Goal: Task Accomplishment & Management: Manage account settings

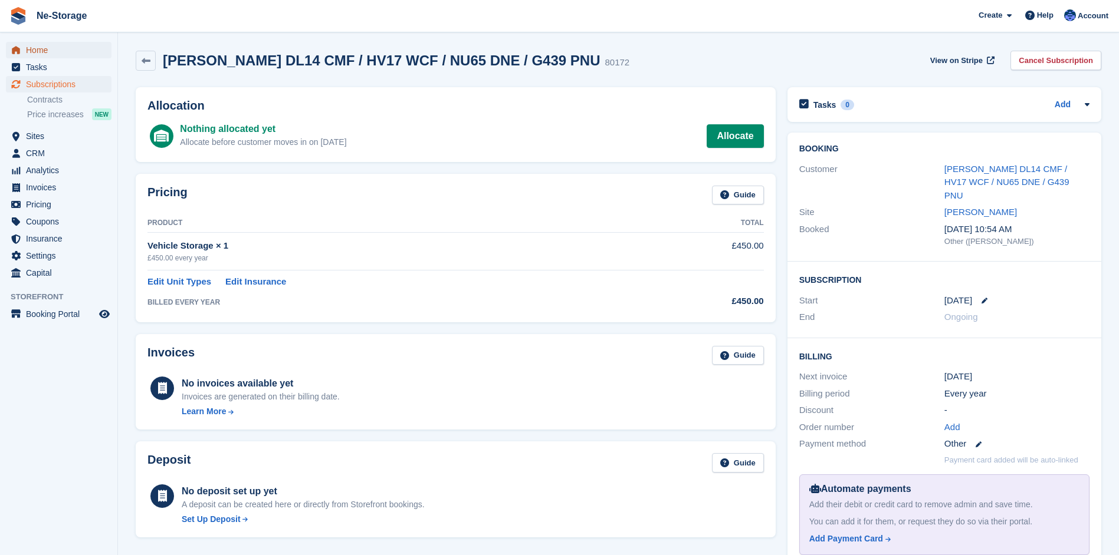
click at [35, 48] on span "Home" at bounding box center [61, 50] width 71 height 17
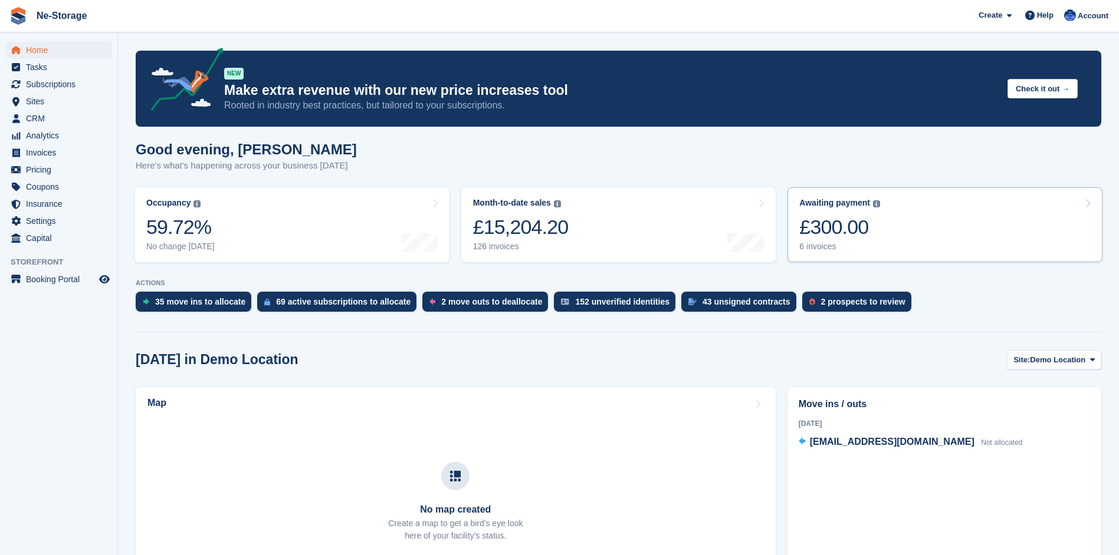
click at [829, 225] on div "£300.00" at bounding box center [839, 227] width 81 height 24
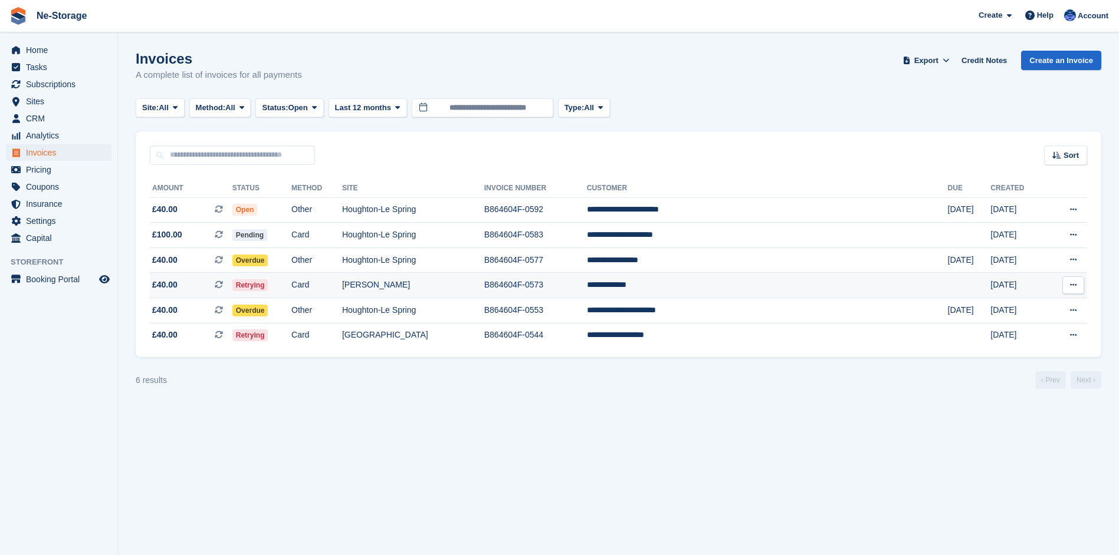
click at [268, 281] on span "Retrying" at bounding box center [250, 285] width 36 height 12
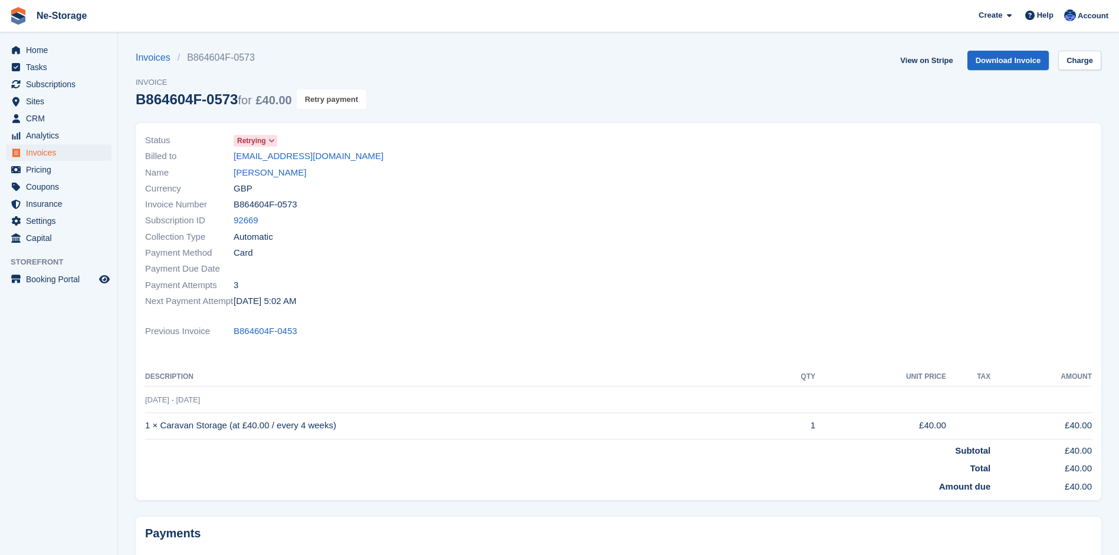
drag, startPoint x: 327, startPoint y: 96, endPoint x: 624, endPoint y: 32, distance: 304.4
click at [327, 96] on button "Retry payment" at bounding box center [332, 99] width 70 height 19
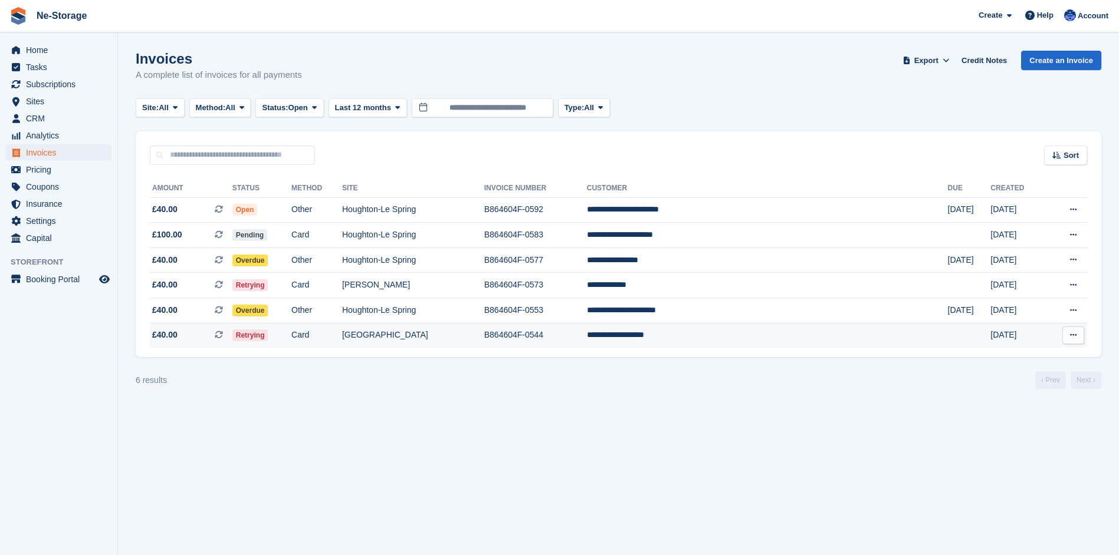
click at [268, 336] on span "Retrying" at bounding box center [250, 336] width 36 height 12
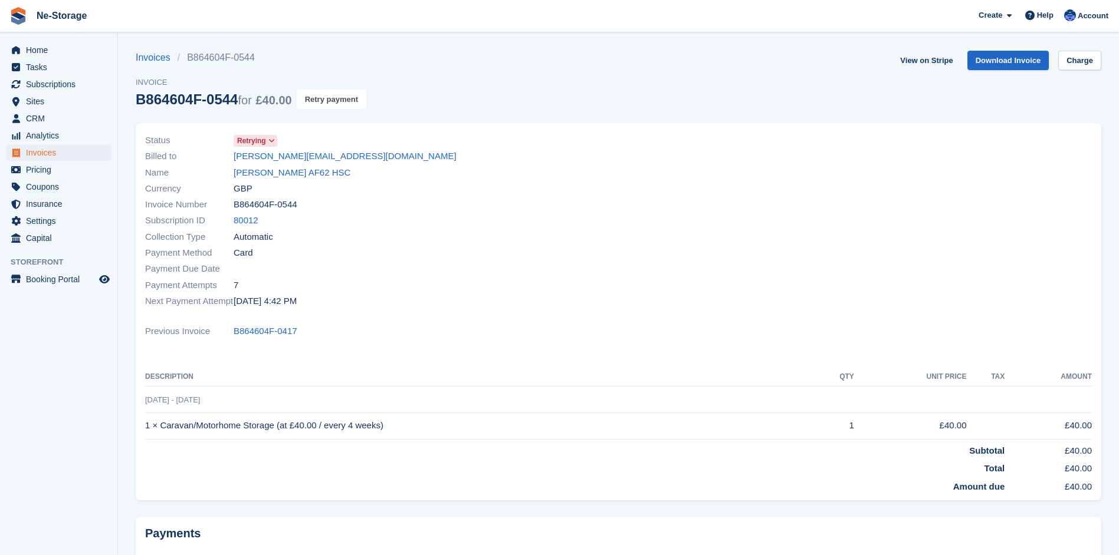
click at [328, 100] on button "Retry payment" at bounding box center [332, 99] width 70 height 19
click at [261, 139] on span "Retrying" at bounding box center [251, 141] width 29 height 11
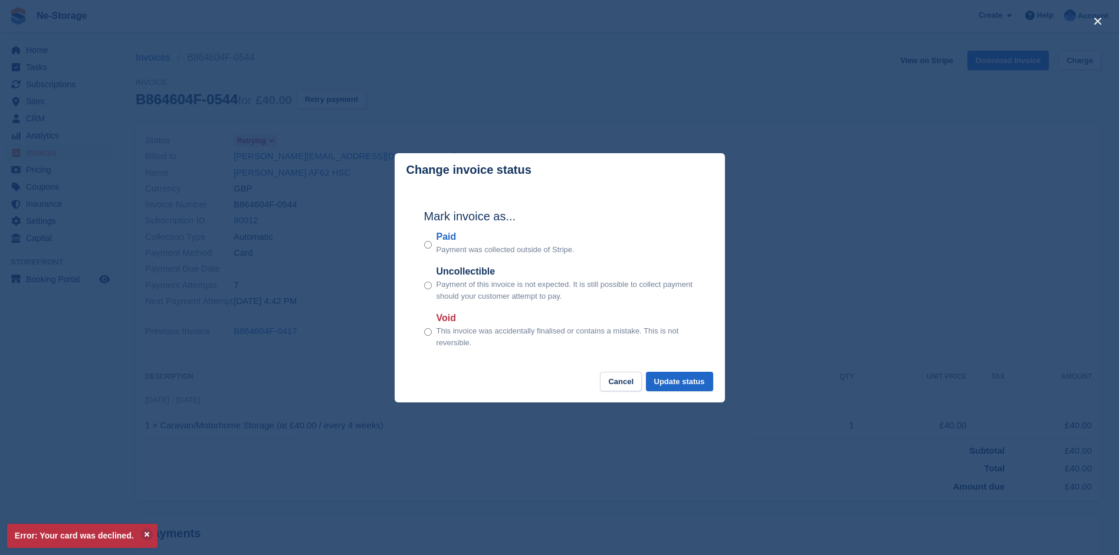
drag, startPoint x: 149, startPoint y: 216, endPoint x: 163, endPoint y: 186, distance: 33.2
click at [150, 216] on div "close" at bounding box center [559, 277] width 1119 height 555
